Goal: Task Accomplishment & Management: Use online tool/utility

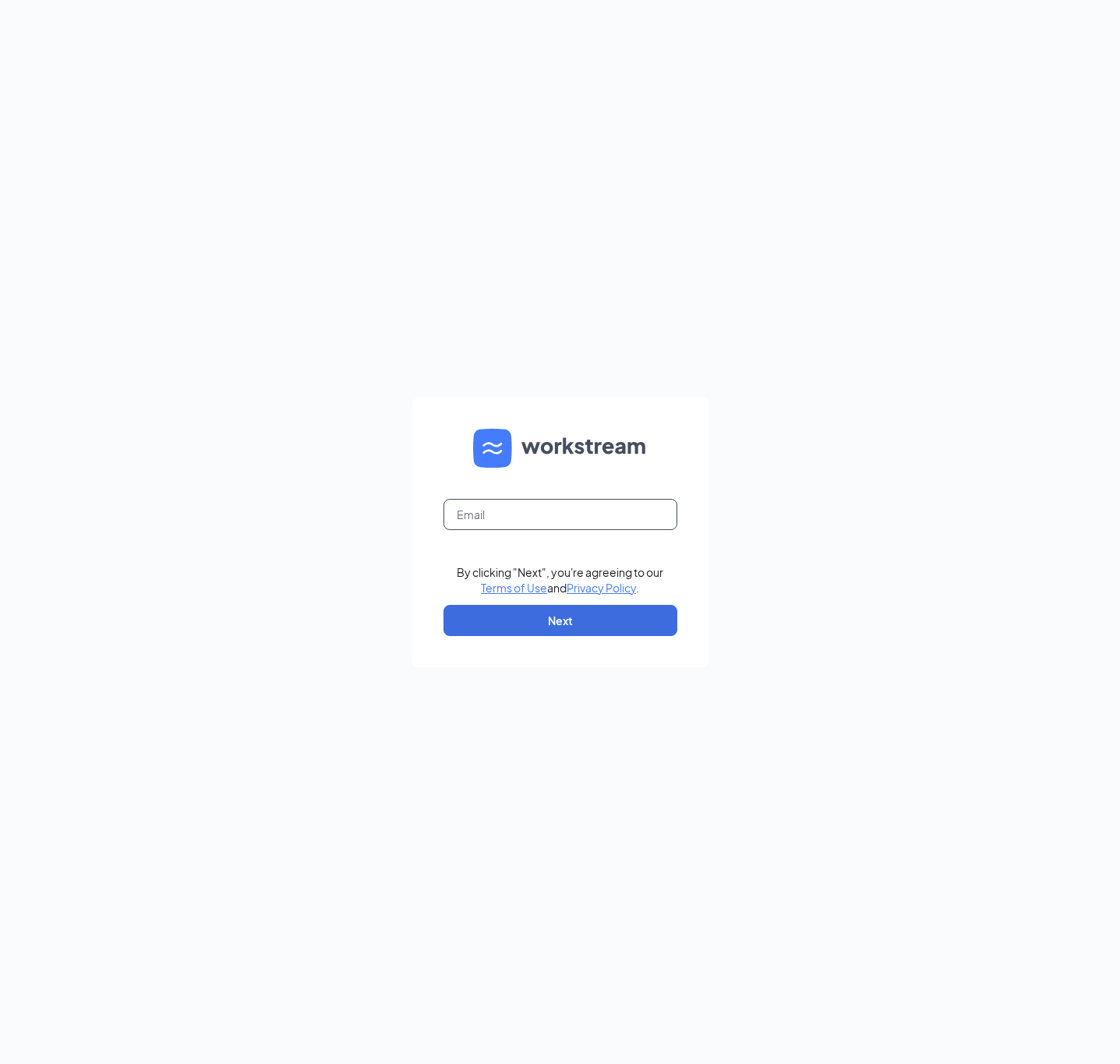
click at [517, 509] on input "text" at bounding box center [561, 514] width 234 height 32
type input "fmejia@mychn.org"
click at [574, 622] on button "Next" at bounding box center [561, 620] width 234 height 32
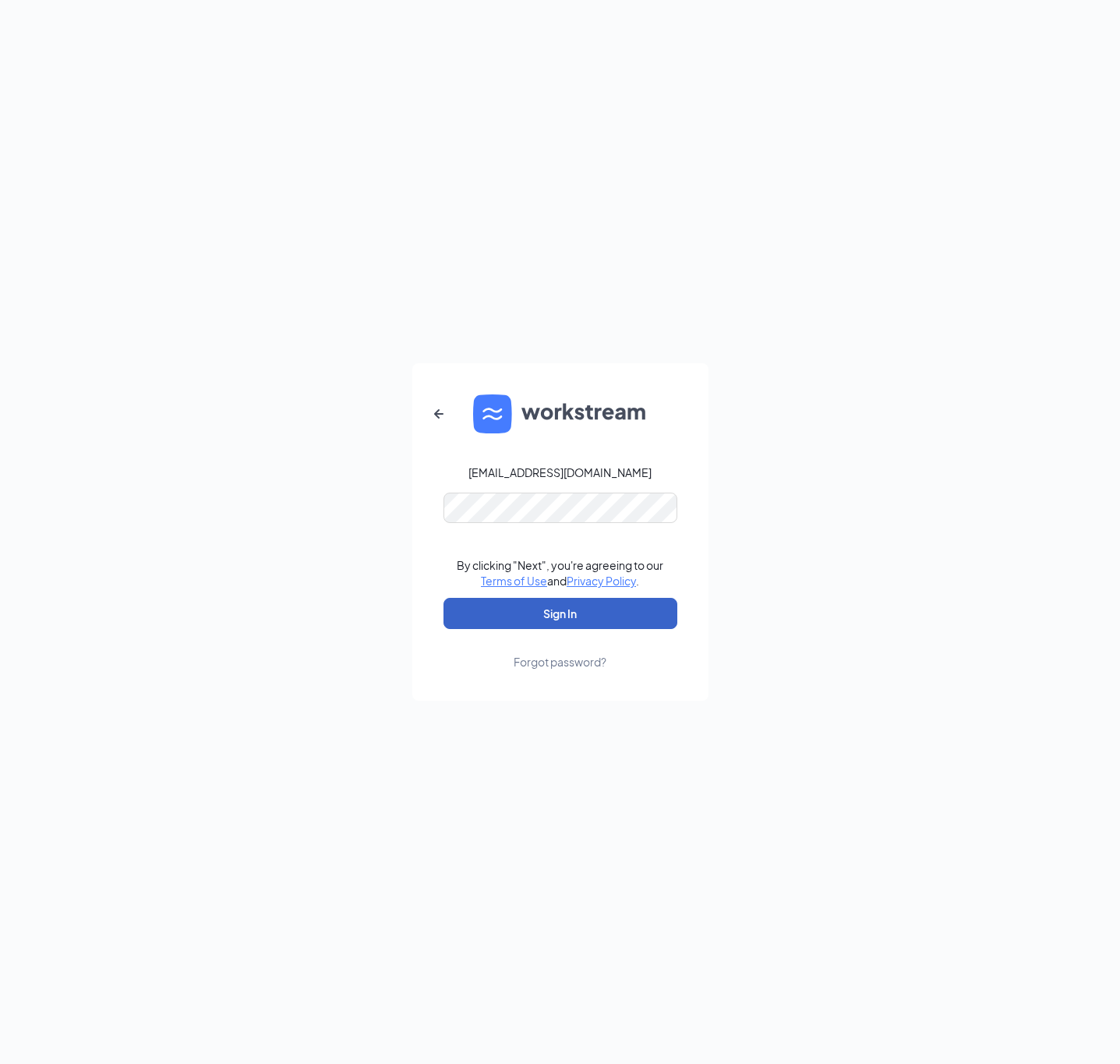
click at [579, 609] on button "Sign In" at bounding box center [561, 613] width 234 height 32
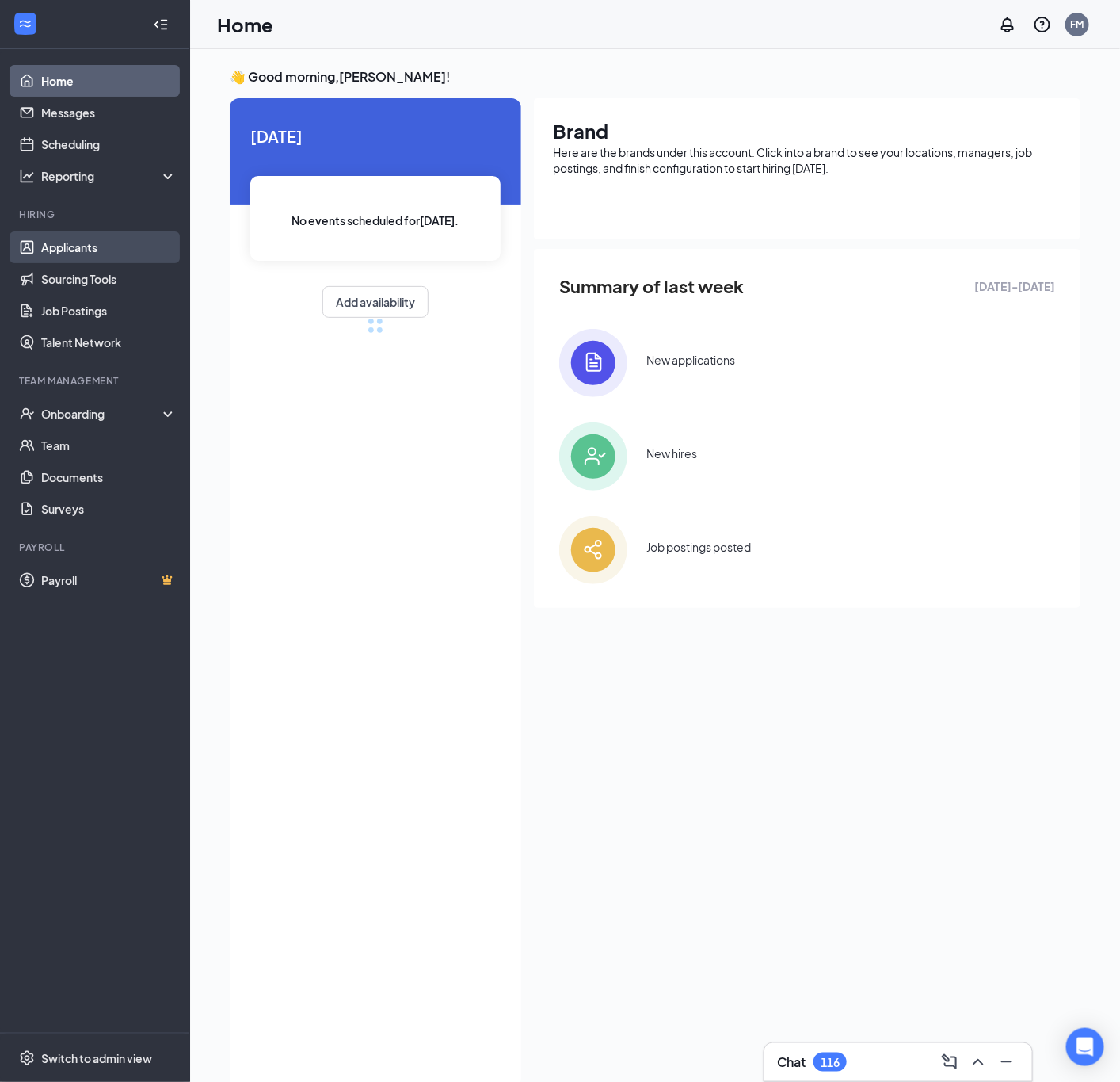
click at [86, 251] on link "Applicants" at bounding box center [109, 247] width 135 height 32
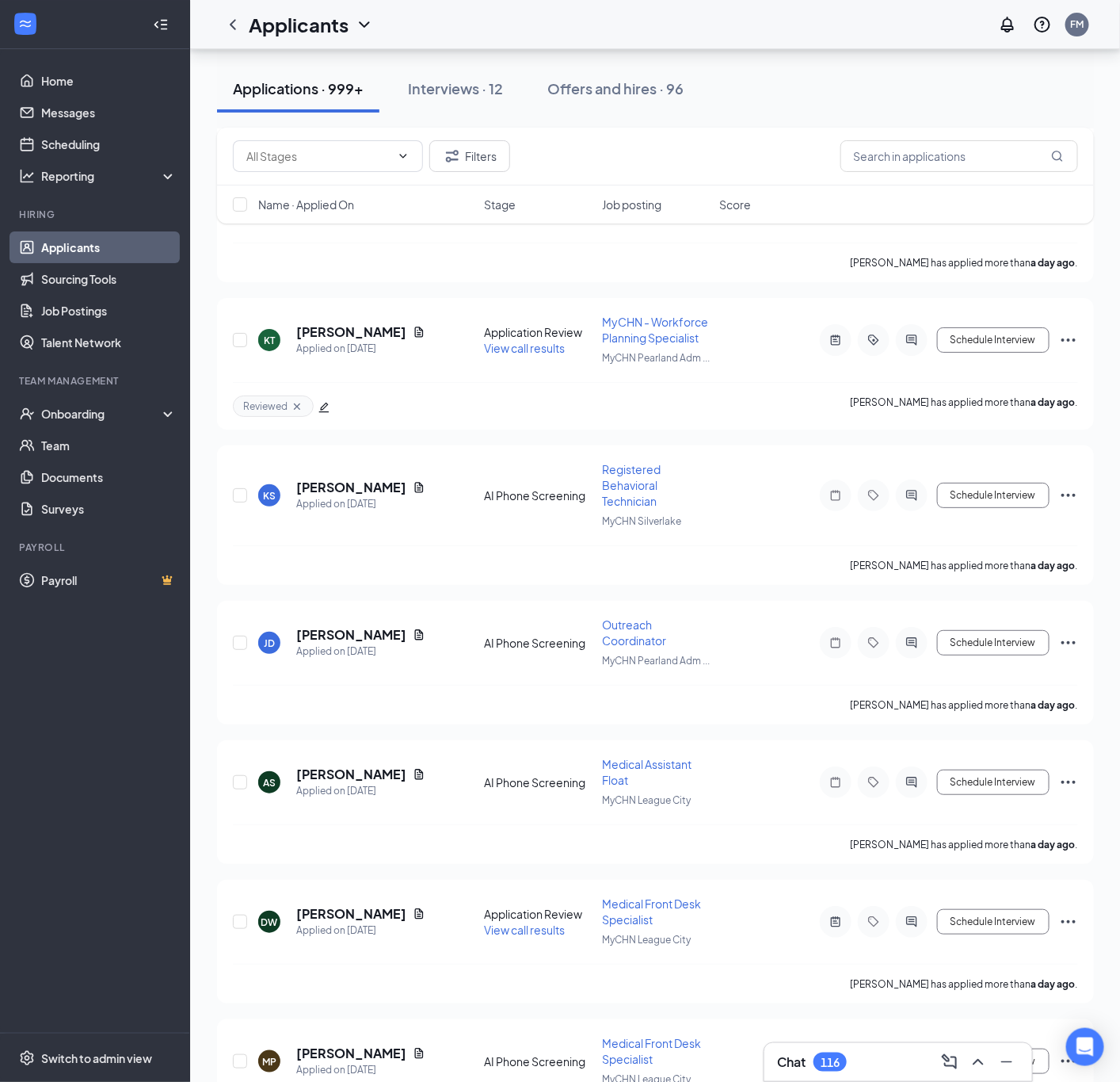
scroll to position [21846, 0]
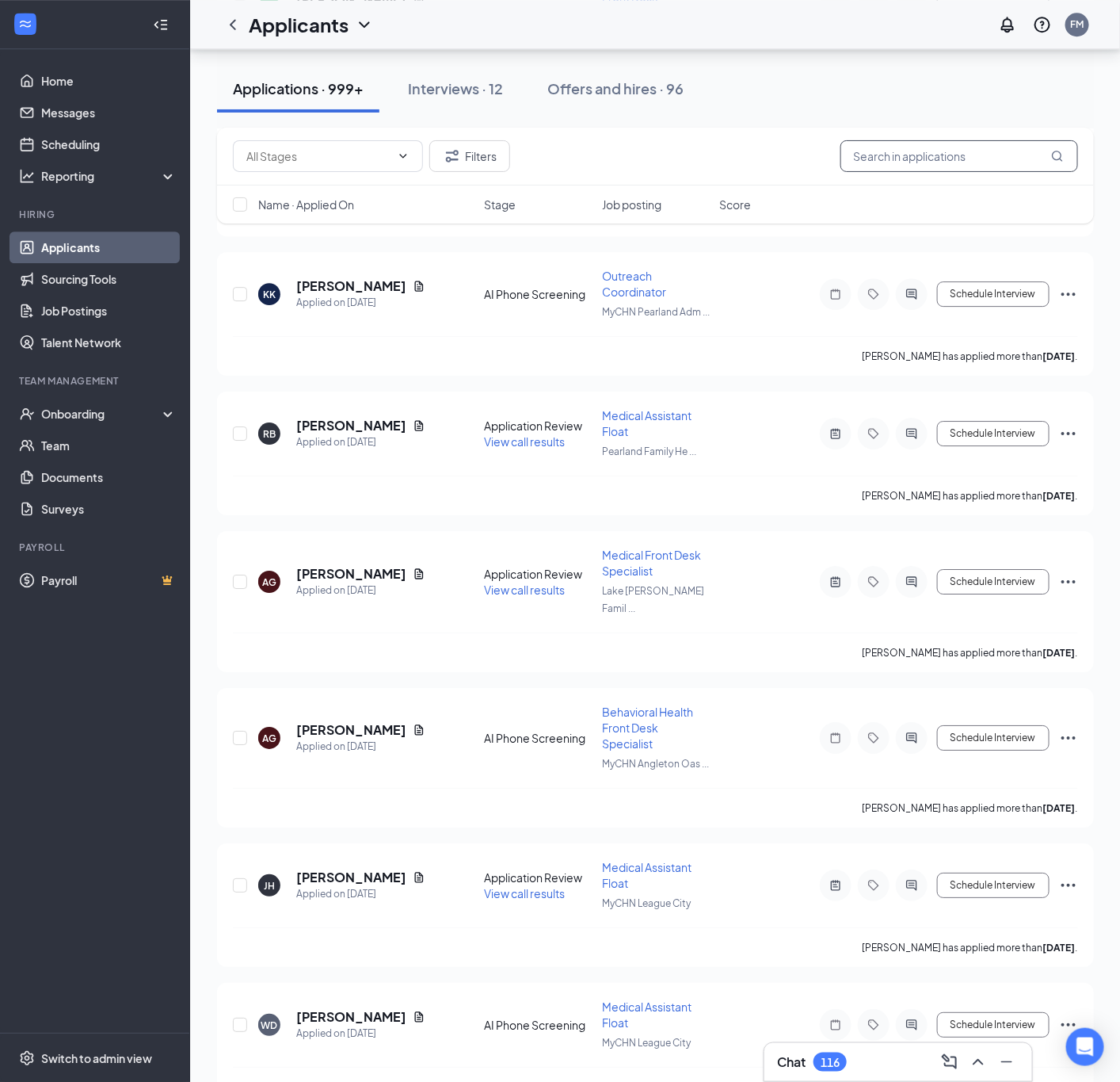
click at [915, 163] on input "text" at bounding box center [960, 156] width 238 height 32
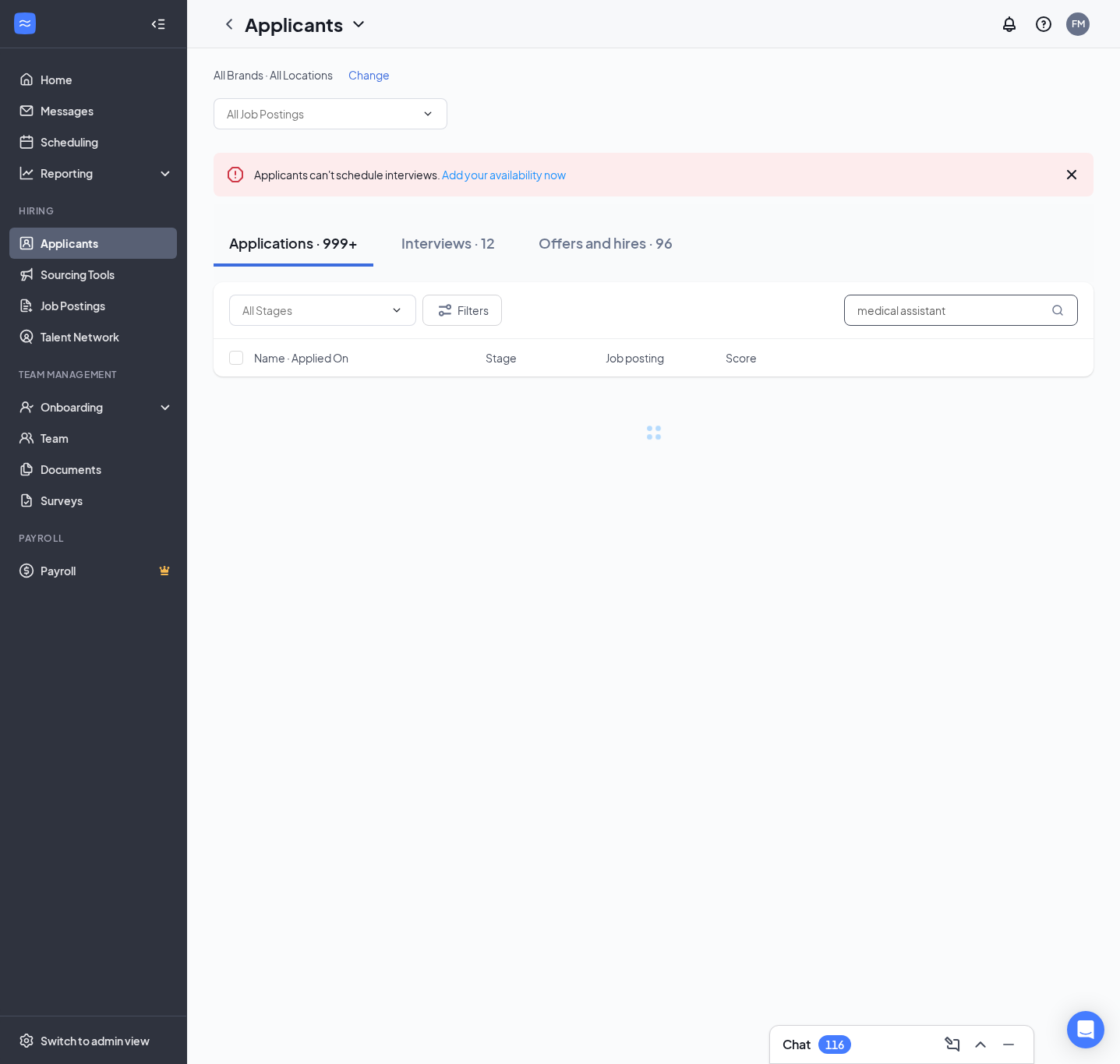
type input "medical assistant"
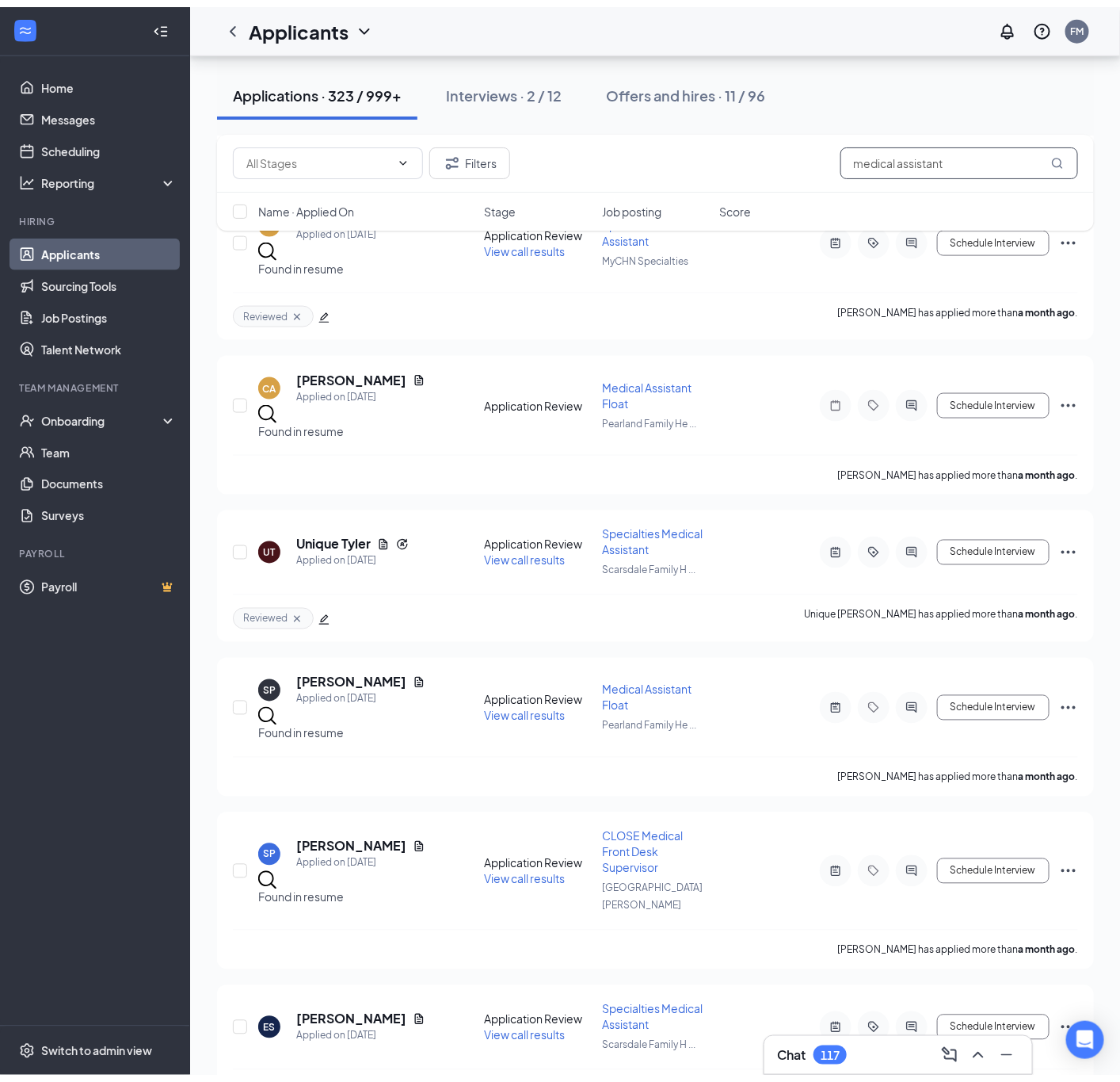
scroll to position [45480, 0]
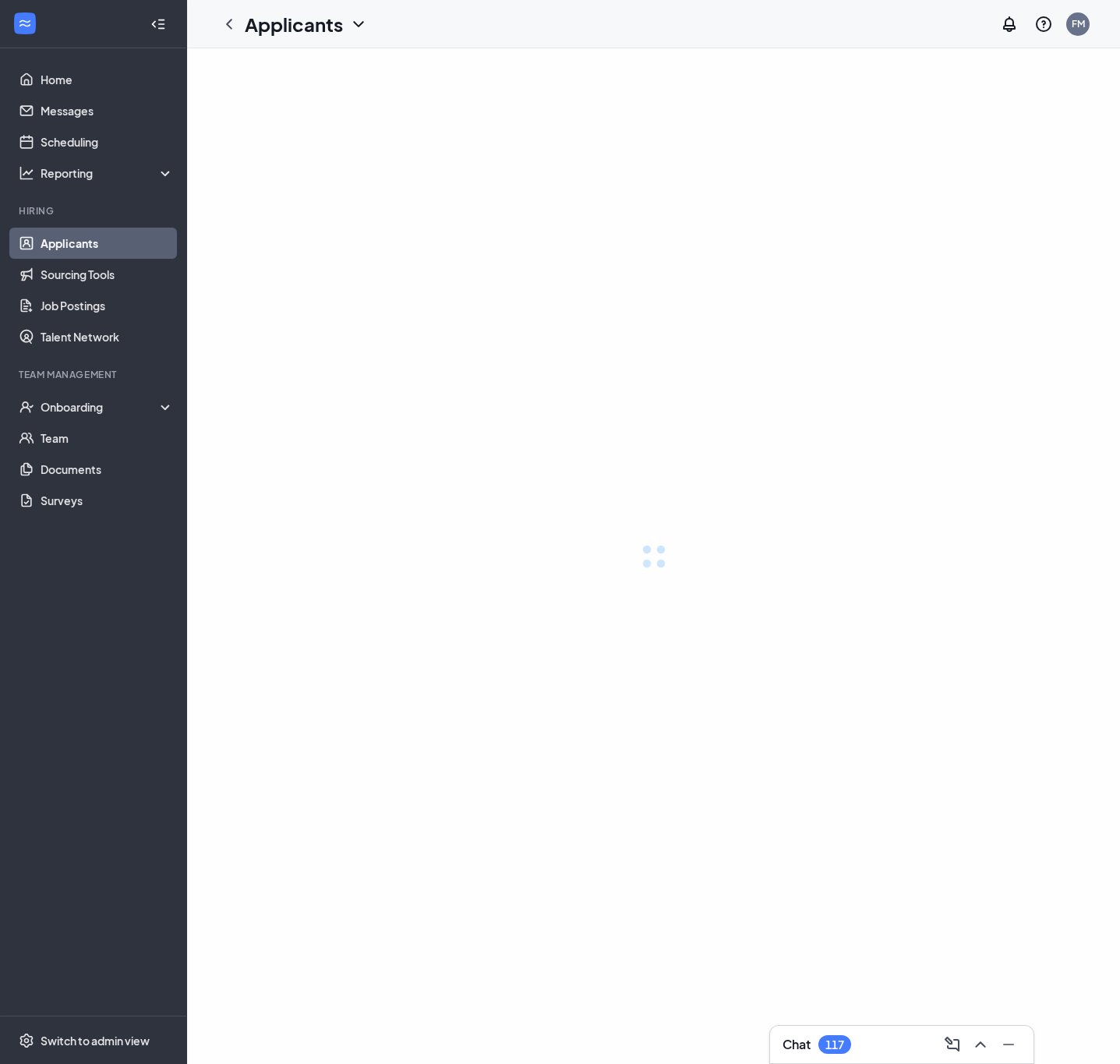
click at [92, 239] on link "Applicants" at bounding box center [107, 243] width 133 height 32
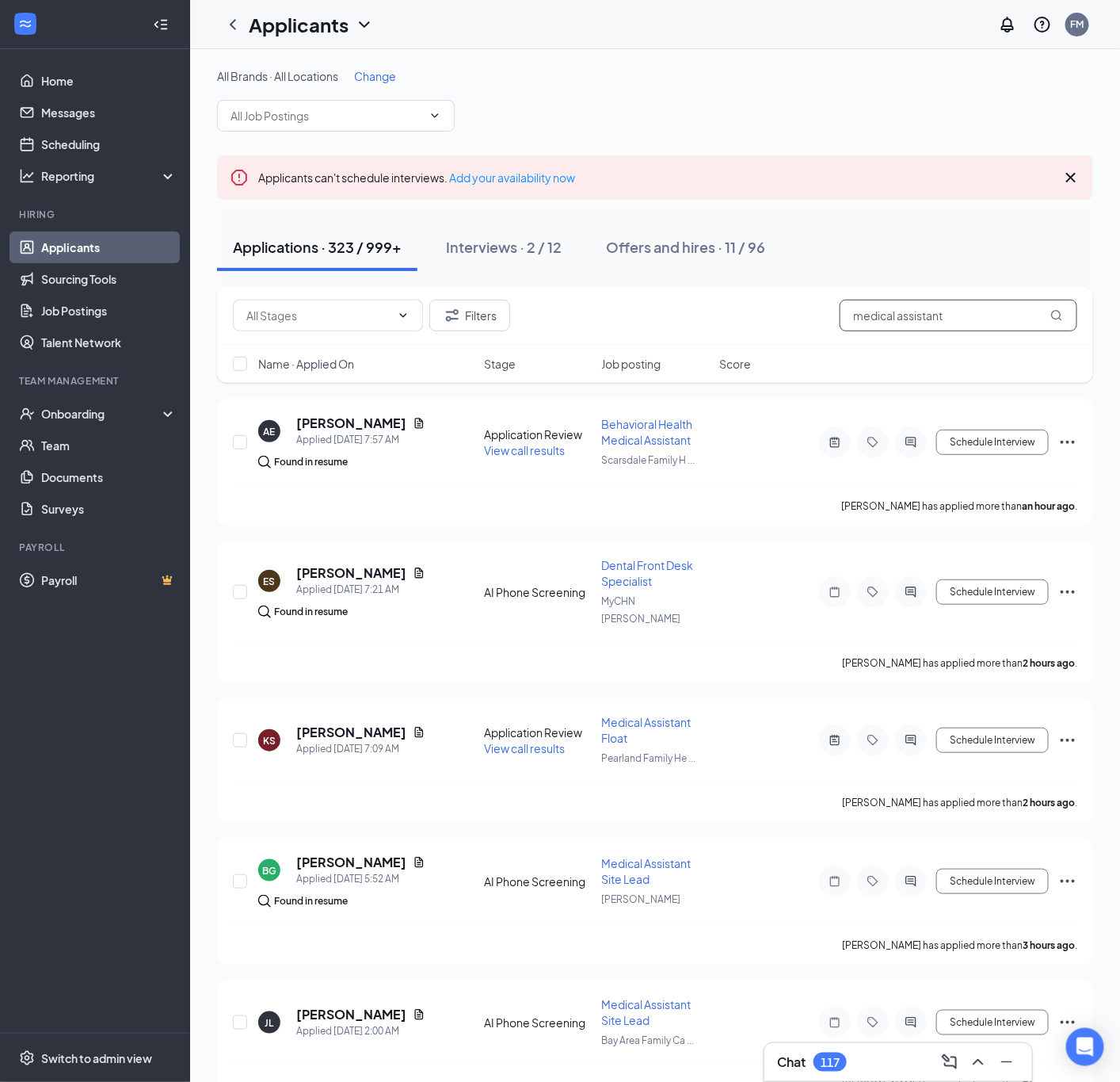
drag, startPoint x: 973, startPoint y: 326, endPoint x: 624, endPoint y: 336, distance: 349.1
click at [624, 336] on div "Filters medical assistant" at bounding box center [655, 315] width 877 height 58
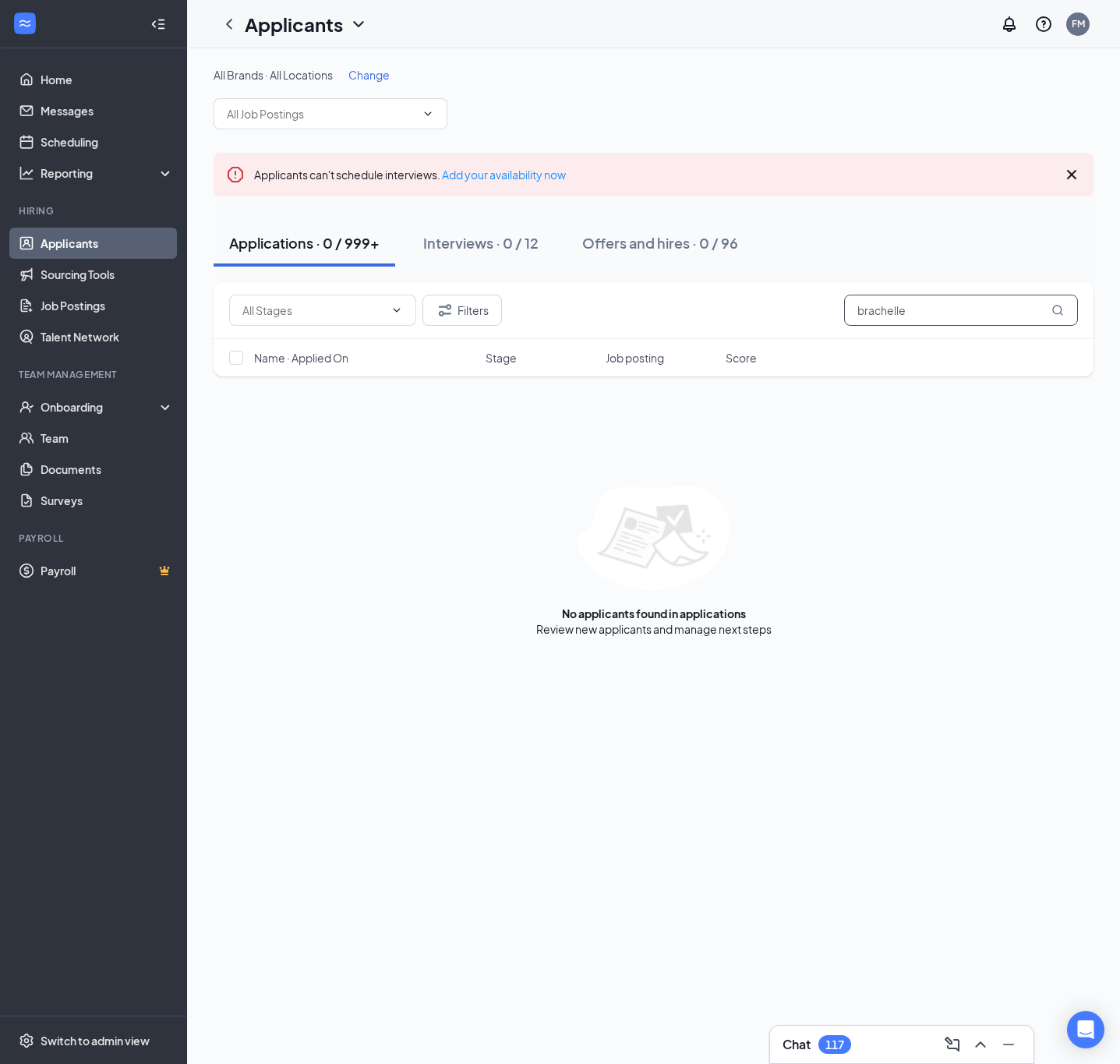
click at [877, 309] on input "brachelle" at bounding box center [962, 310] width 234 height 32
type input "brechelle"
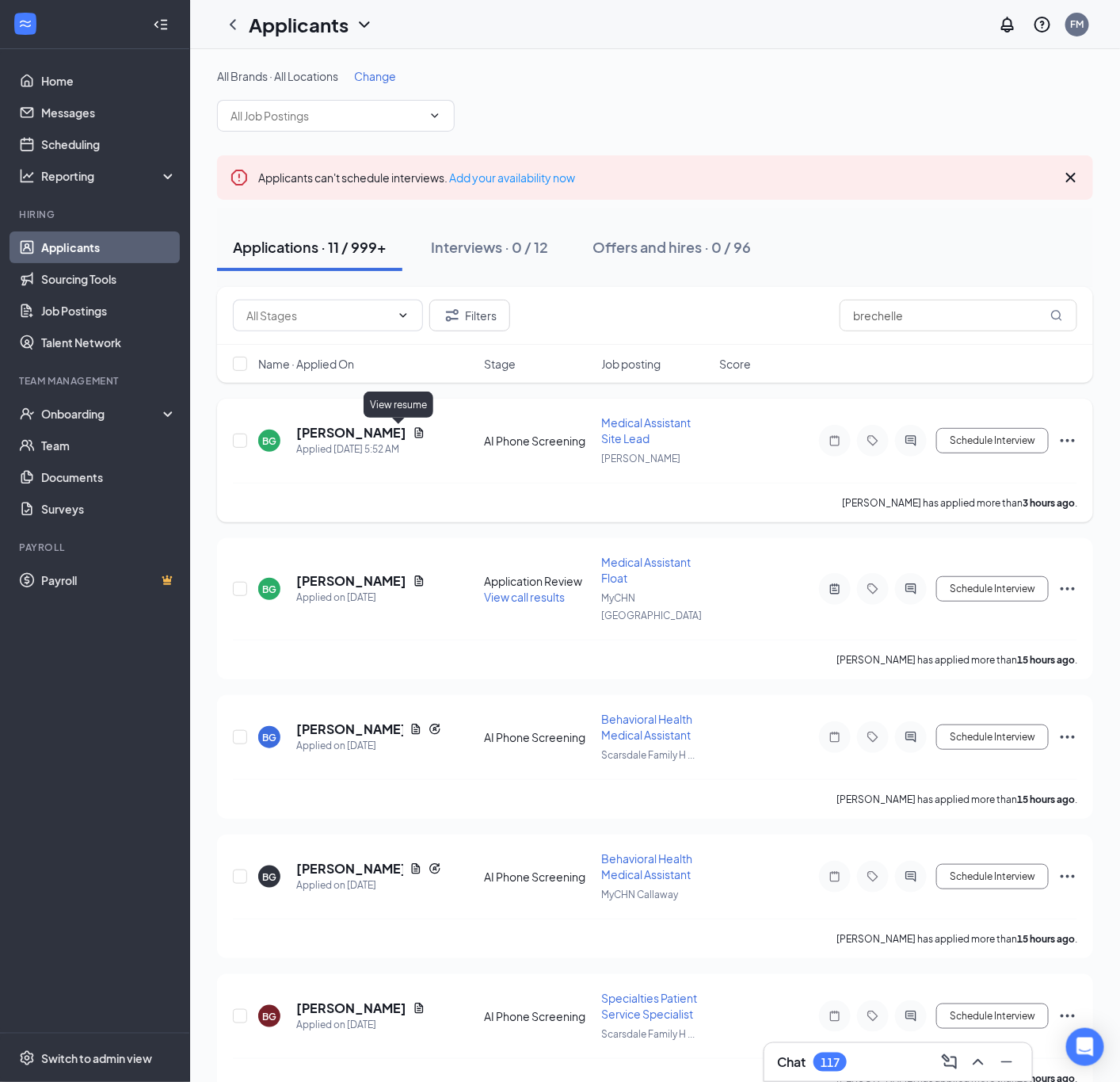
click at [413, 433] on icon "Document" at bounding box center [419, 433] width 13 height 13
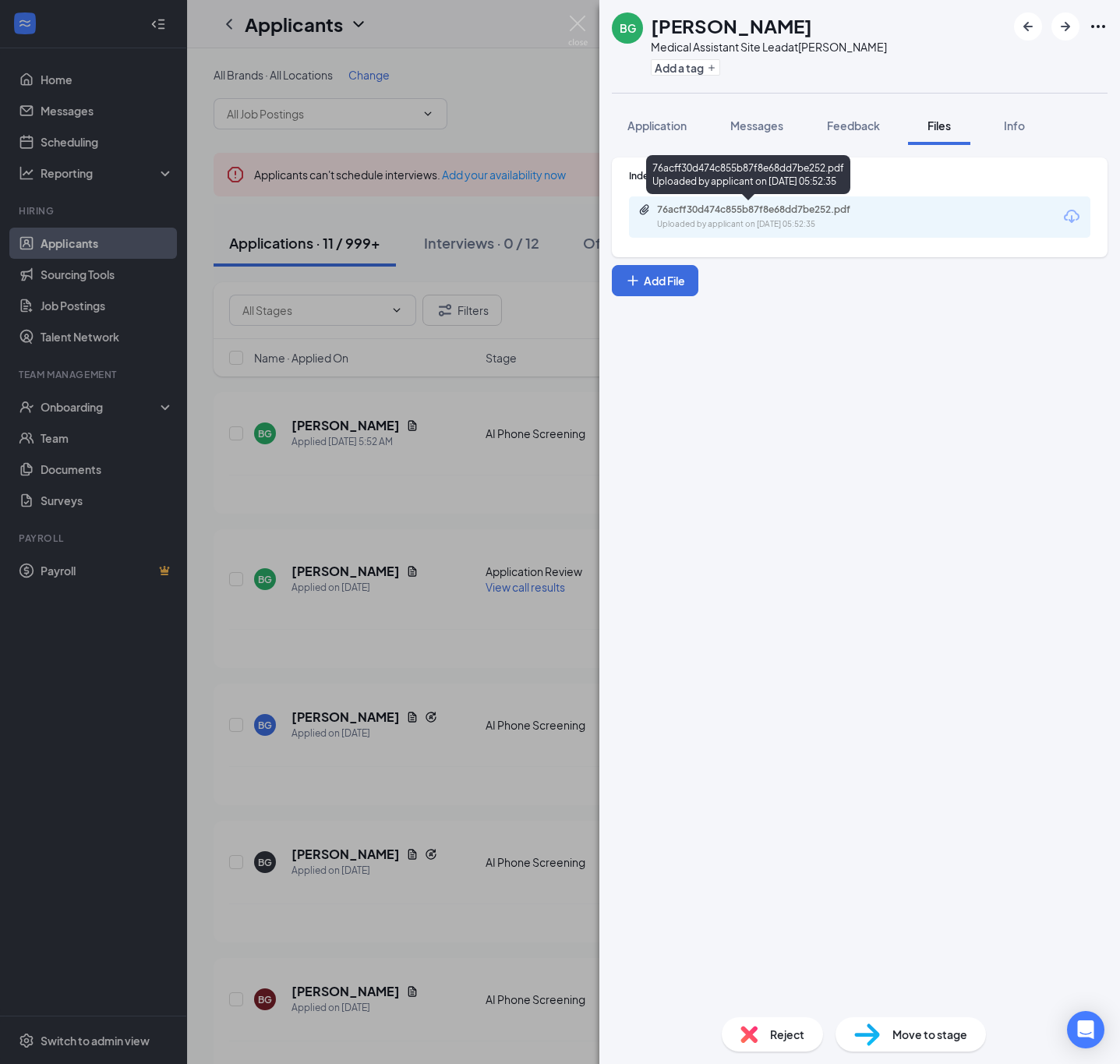
click at [752, 220] on div "Uploaded by applicant on Aug 26, 2025 at 05:52:35" at bounding box center [774, 224] width 234 height 13
click at [588, 32] on div "BG Brechelle Gillis Medical Assistant Site Lead at MyCHN Webster Add a tag Appl…" at bounding box center [560, 532] width 1120 height 1064
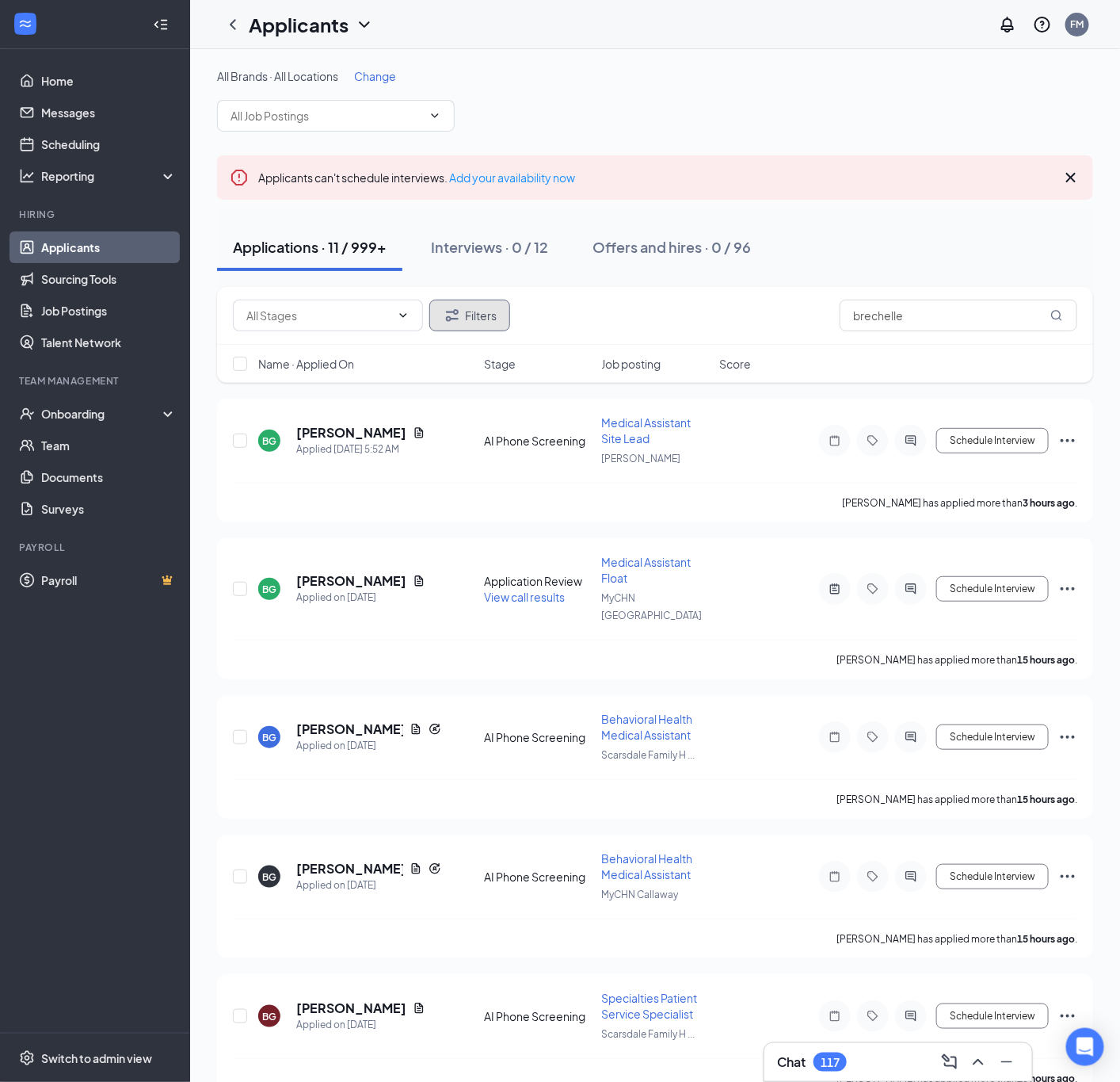
click at [497, 315] on button "Filters" at bounding box center [469, 315] width 81 height 32
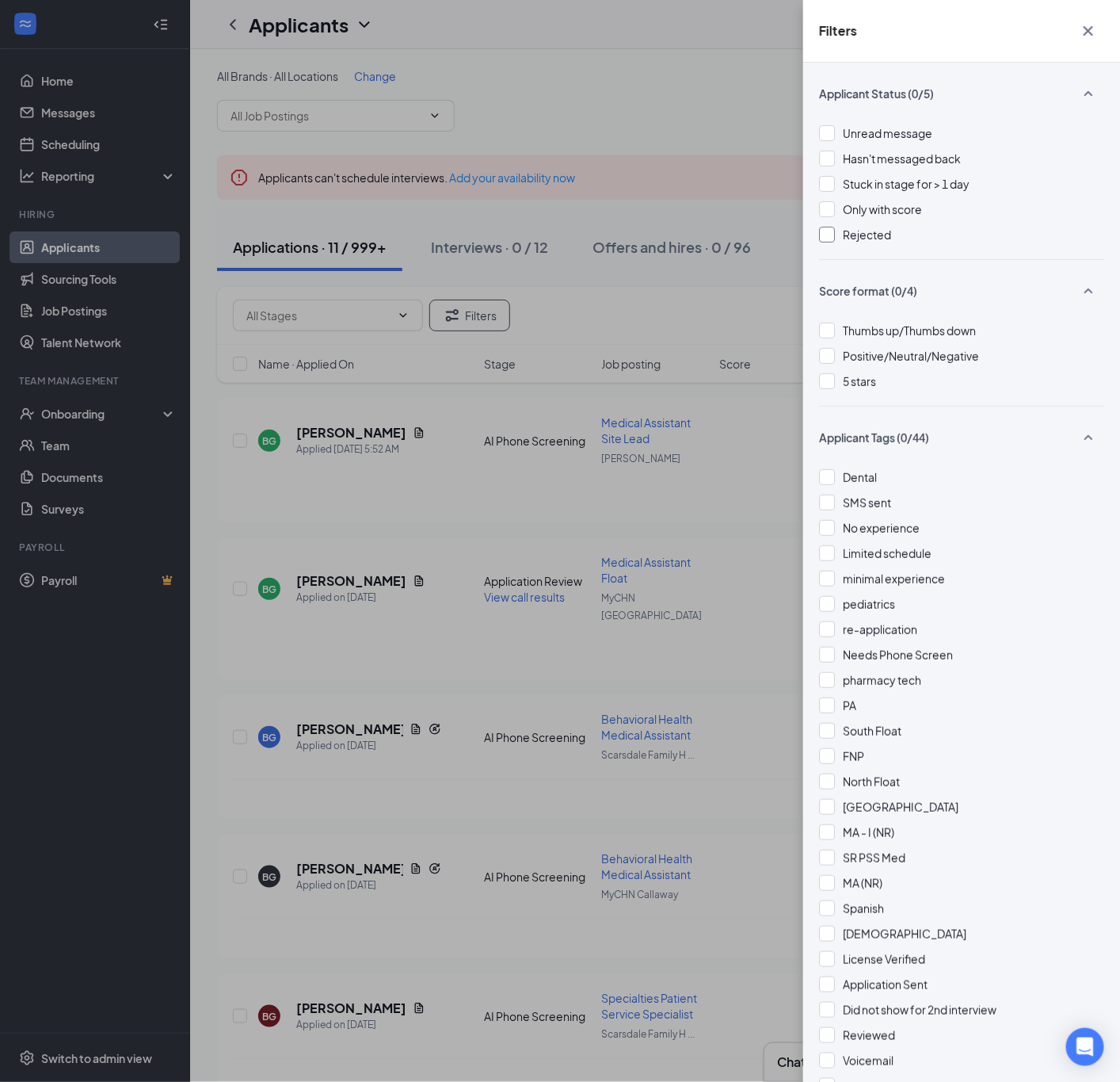
click at [832, 229] on div at bounding box center [826, 234] width 16 height 16
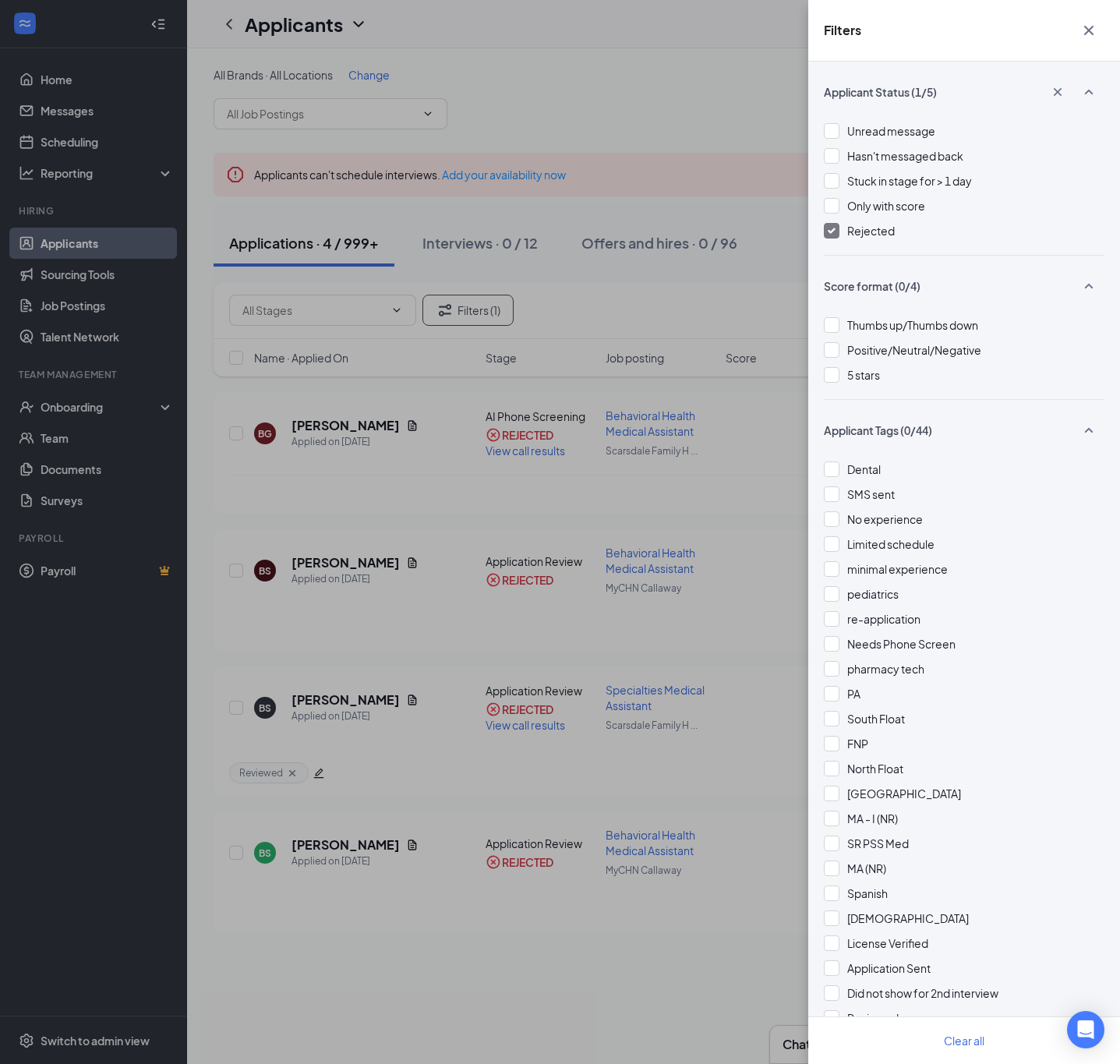
click at [653, 267] on div "Filters Applicant Status (1/5) Unread message Hasn't messaged back Stuck in sta…" at bounding box center [560, 532] width 1120 height 1064
click at [1090, 32] on icon "Cross" at bounding box center [1089, 31] width 9 height 9
